Goal: Task Accomplishment & Management: Use online tool/utility

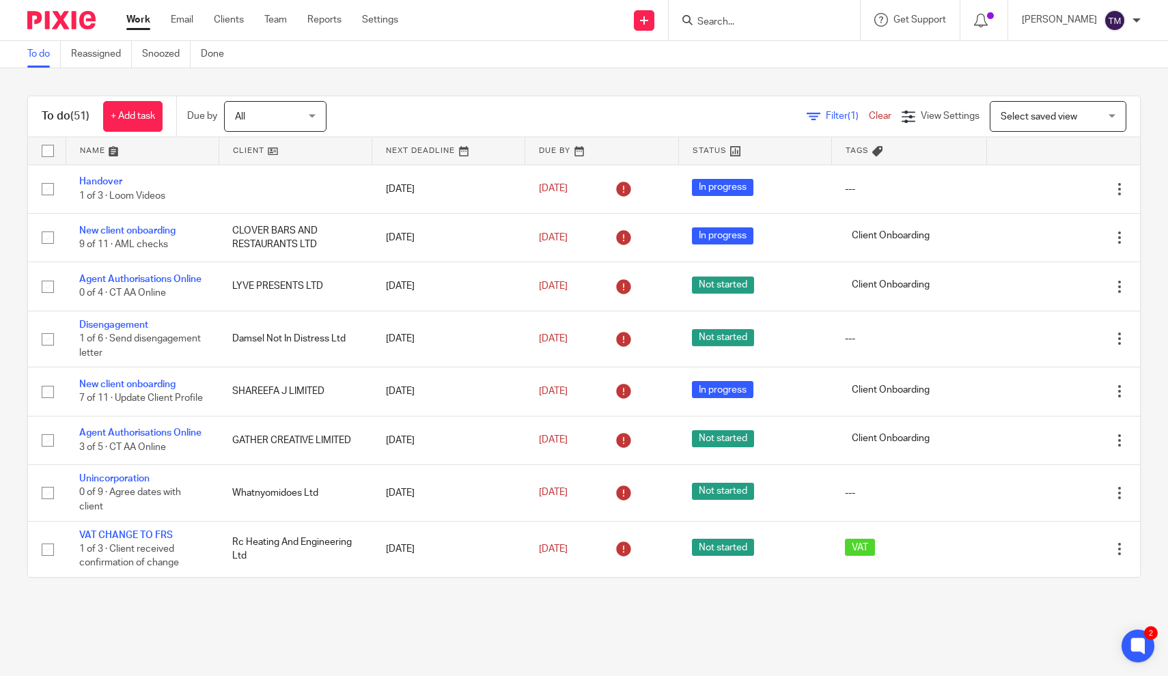
click at [748, 13] on form at bounding box center [768, 20] width 145 height 17
click at [741, 28] on div at bounding box center [764, 20] width 191 height 40
click at [741, 21] on input "Search" at bounding box center [757, 22] width 123 height 12
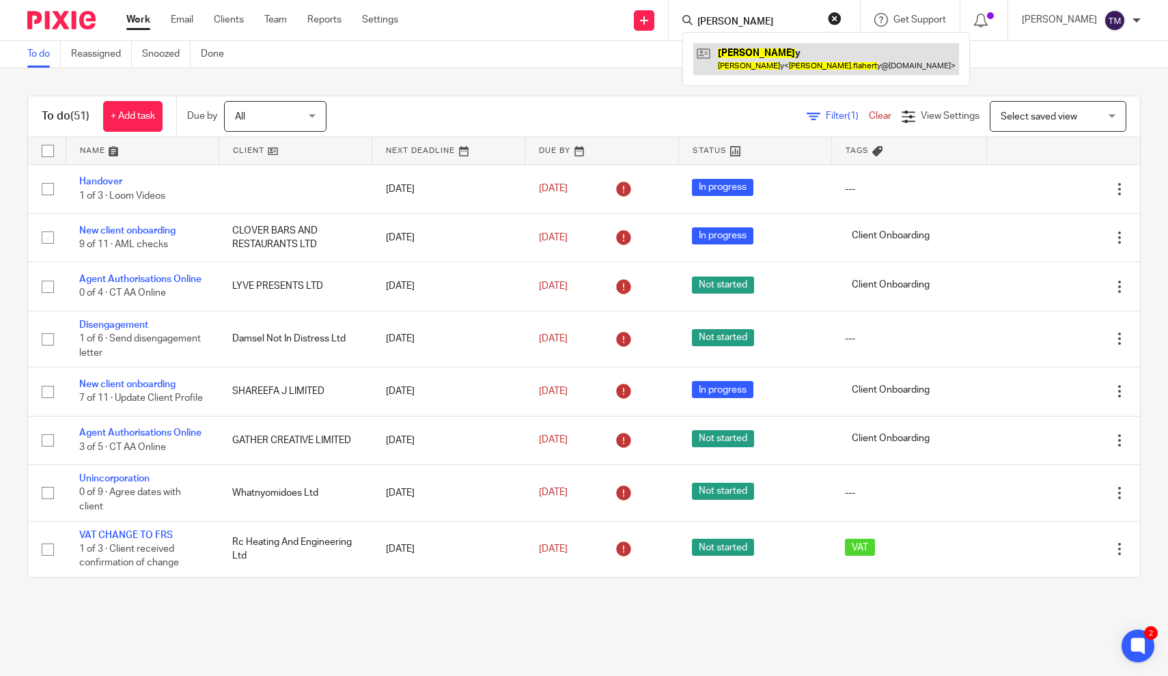
type input "danny flahert"
click at [808, 57] on link at bounding box center [826, 58] width 266 height 31
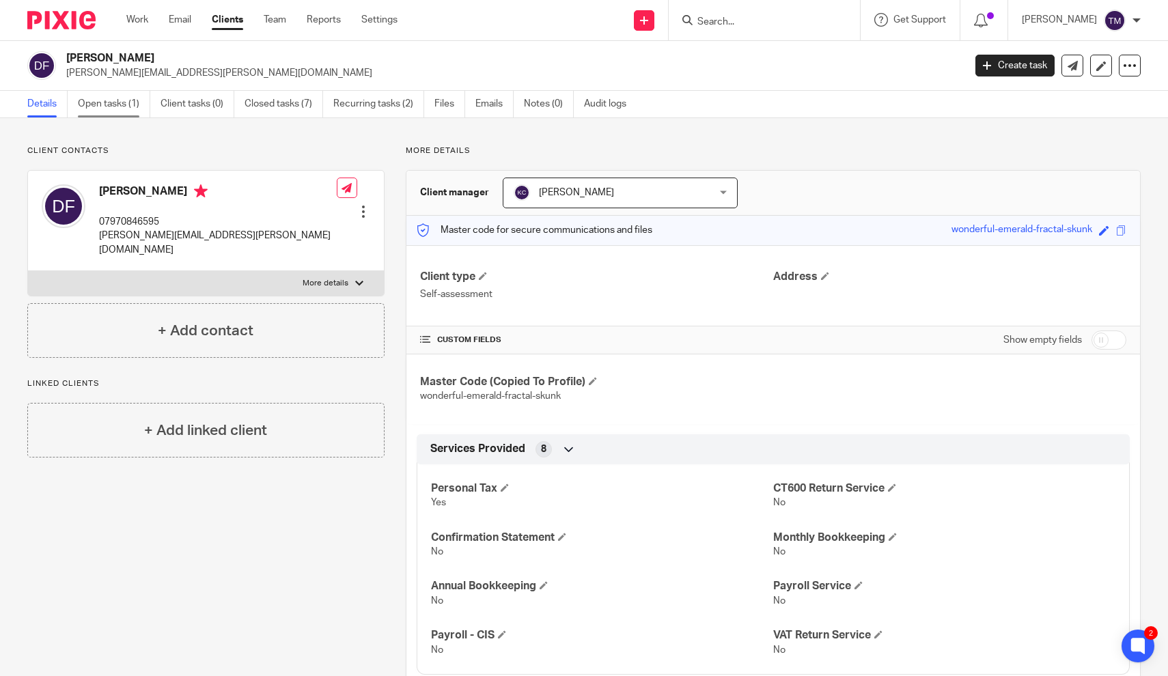
click at [88, 105] on link "Open tasks (1)" at bounding box center [114, 104] width 72 height 27
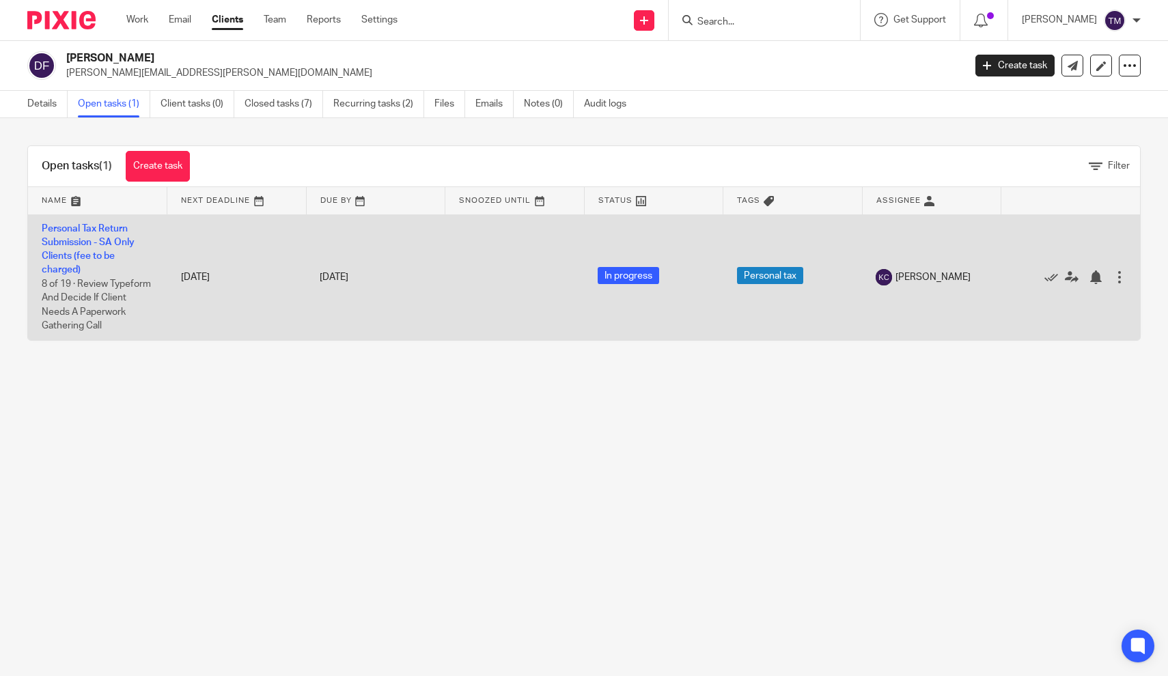
click at [108, 249] on td "Personal Tax Return Submission - SA Only Clients (fee to be charged) 8 of 19 · …" at bounding box center [97, 277] width 139 height 126
click at [105, 239] on link "Personal Tax Return Submission - SA Only Clients (fee to be charged)" at bounding box center [88, 249] width 93 height 51
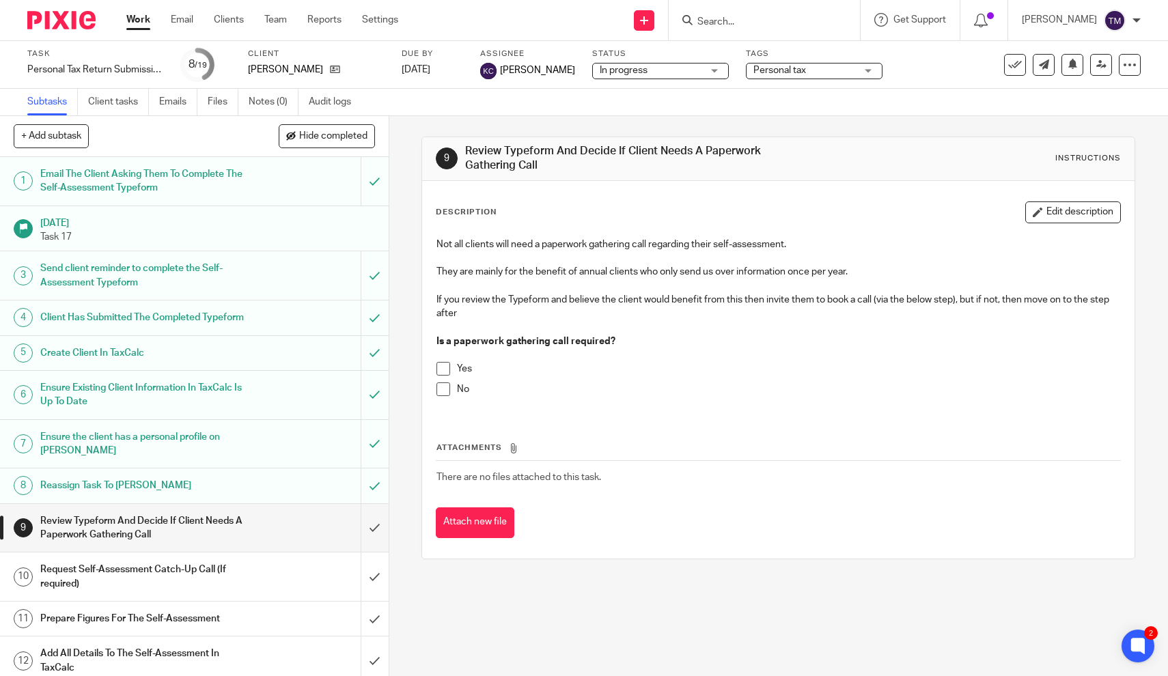
click at [406, 406] on div "9 Review Typeform And Decide If Client Needs A Paperwork Gathering Call Instruc…" at bounding box center [778, 396] width 779 height 560
click at [406, 412] on div "9 Review Typeform And Decide If Client Needs A Paperwork Gathering Call Instruc…" at bounding box center [778, 396] width 779 height 560
